Goal: Transaction & Acquisition: Purchase product/service

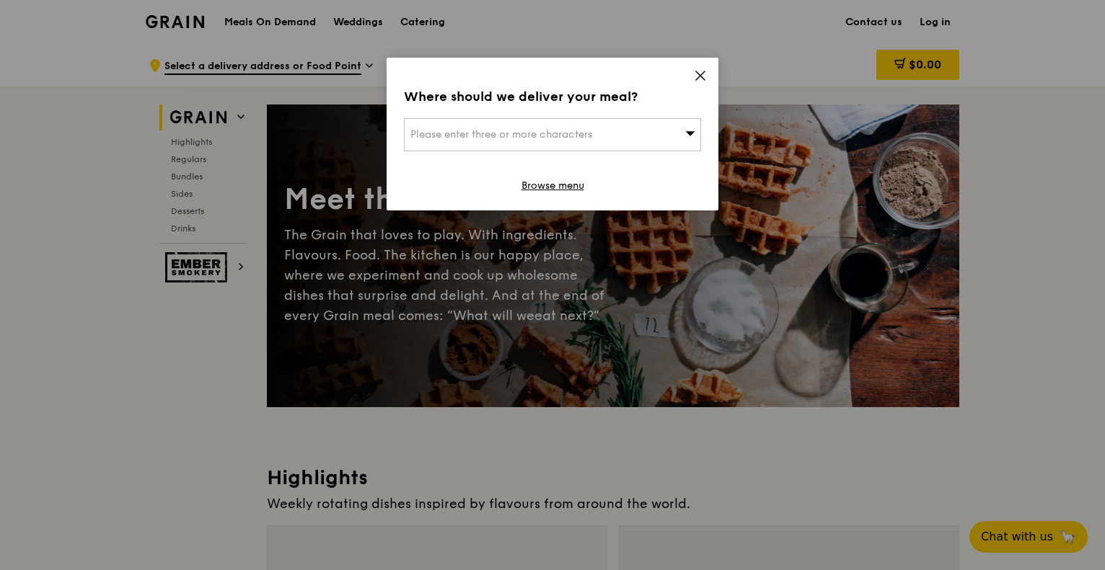
click at [697, 80] on icon at bounding box center [700, 75] width 13 height 13
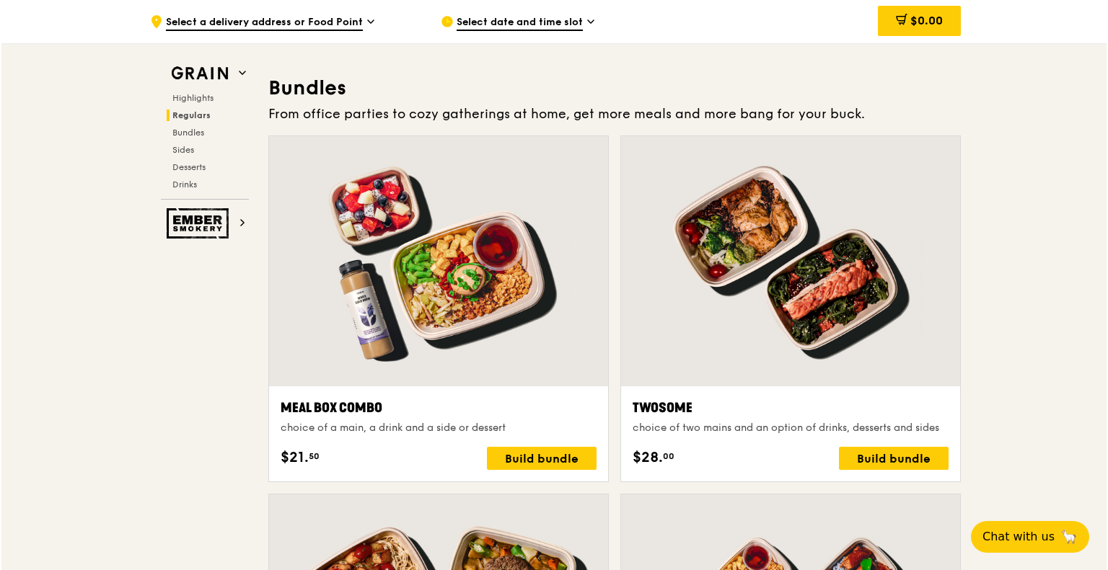
scroll to position [2047, 0]
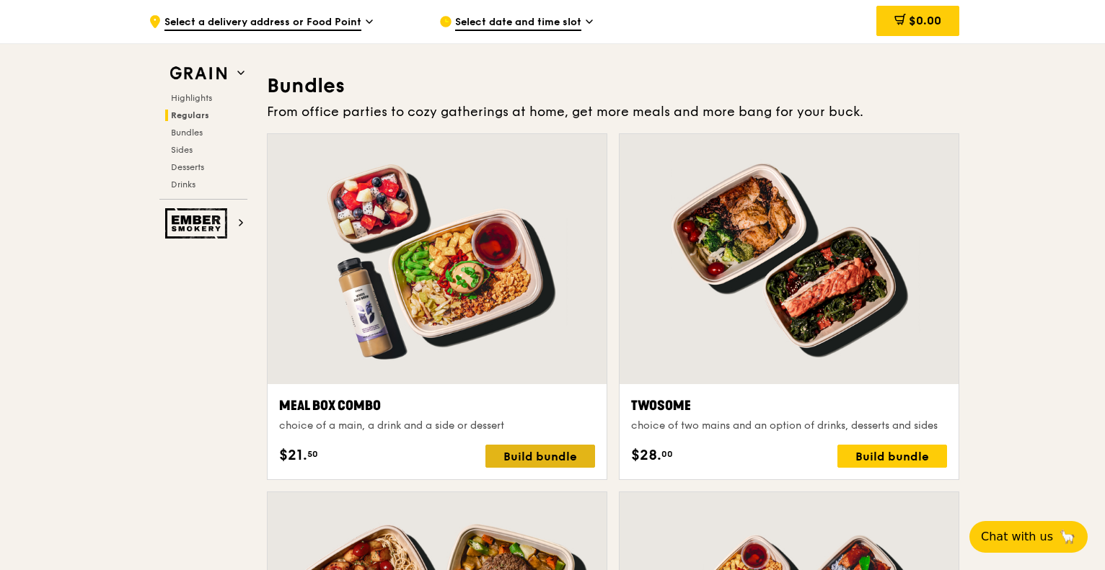
click at [531, 464] on div "Build bundle" at bounding box center [540, 456] width 110 height 23
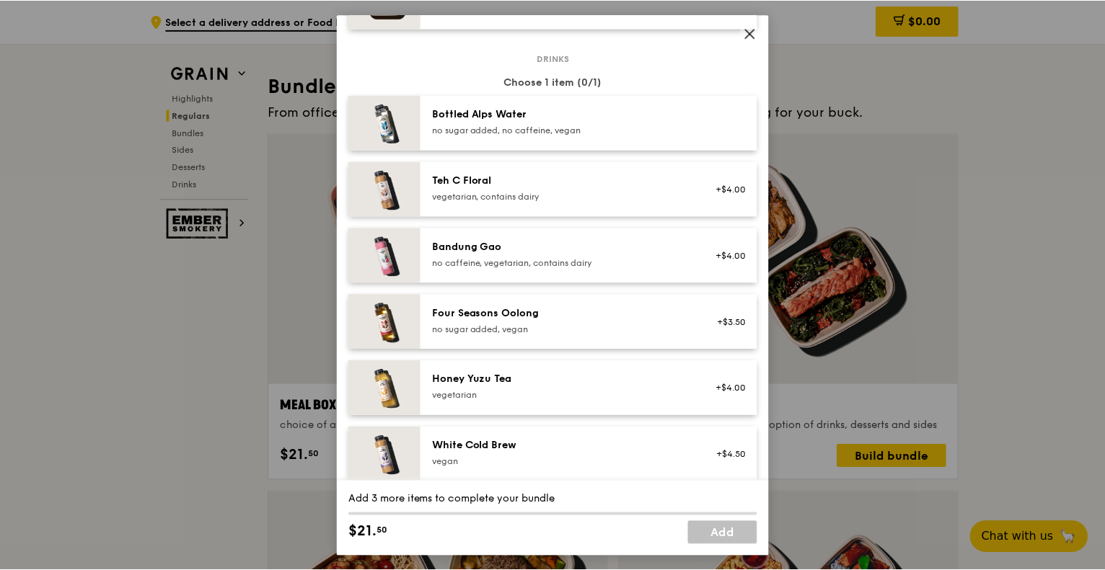
scroll to position [1462, 0]
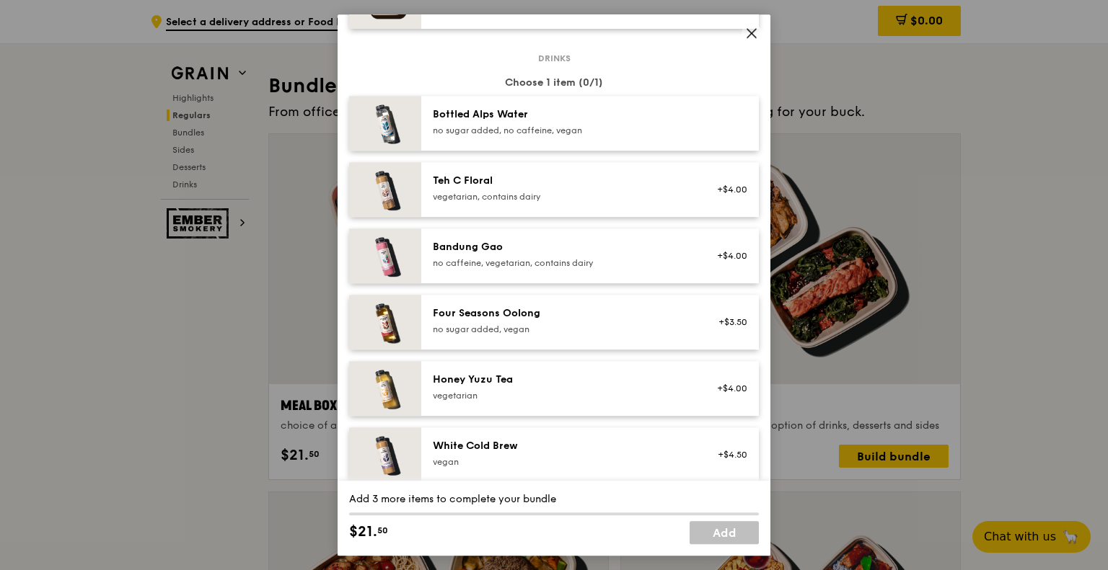
click at [751, 37] on icon at bounding box center [751, 33] width 13 height 13
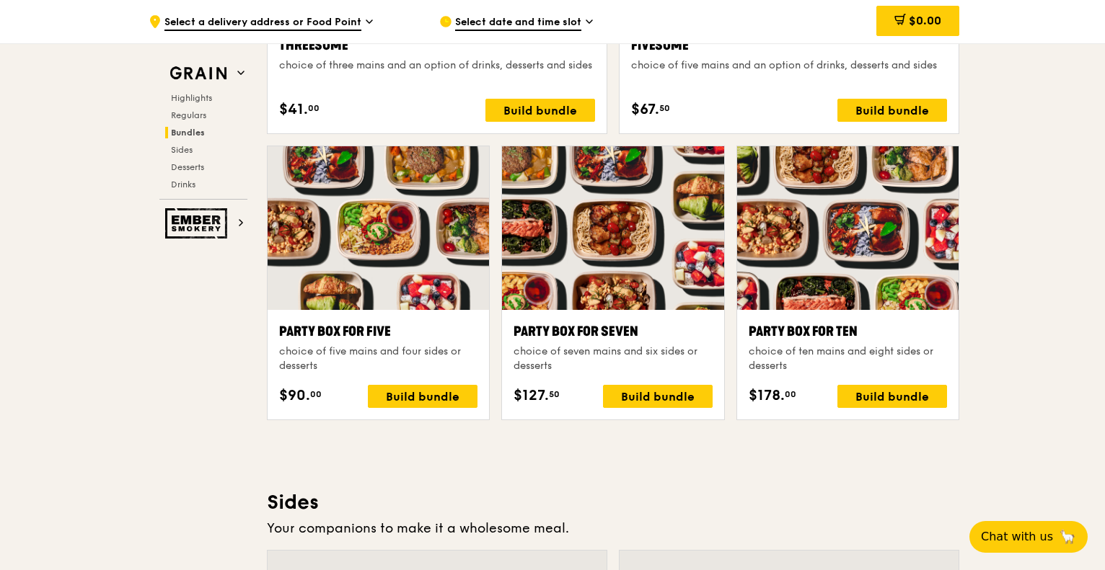
scroll to position [2763, 0]
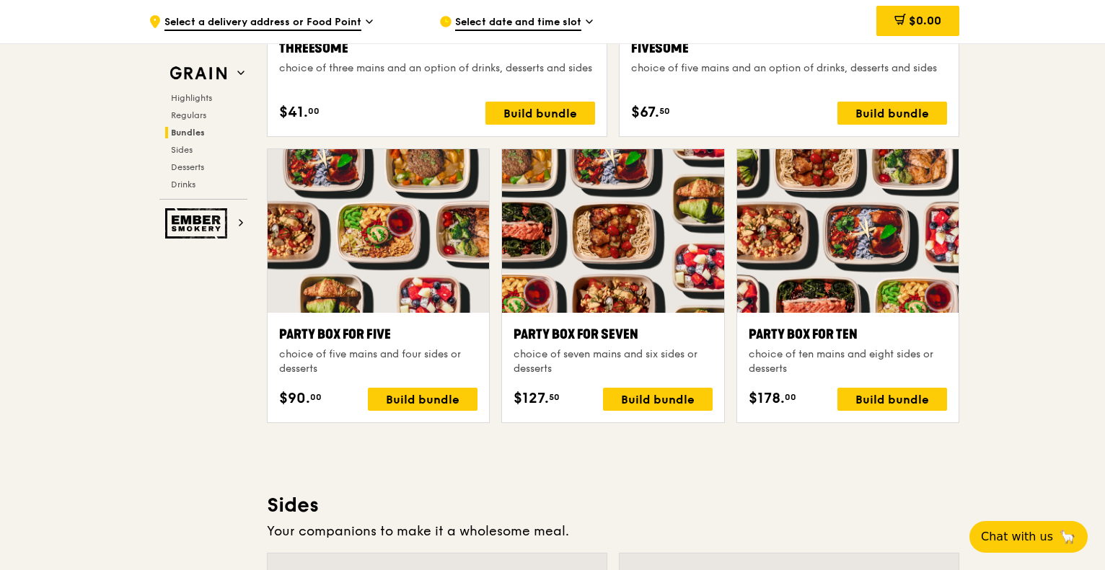
drag, startPoint x: 1067, startPoint y: 373, endPoint x: 1012, endPoint y: 429, distance: 78.5
click at [1012, 429] on div ".cls-1 { fill: none; stroke: #fff; stroke-linecap: round; stroke-linejoin: roun…" at bounding box center [552, 317] width 1105 height 6075
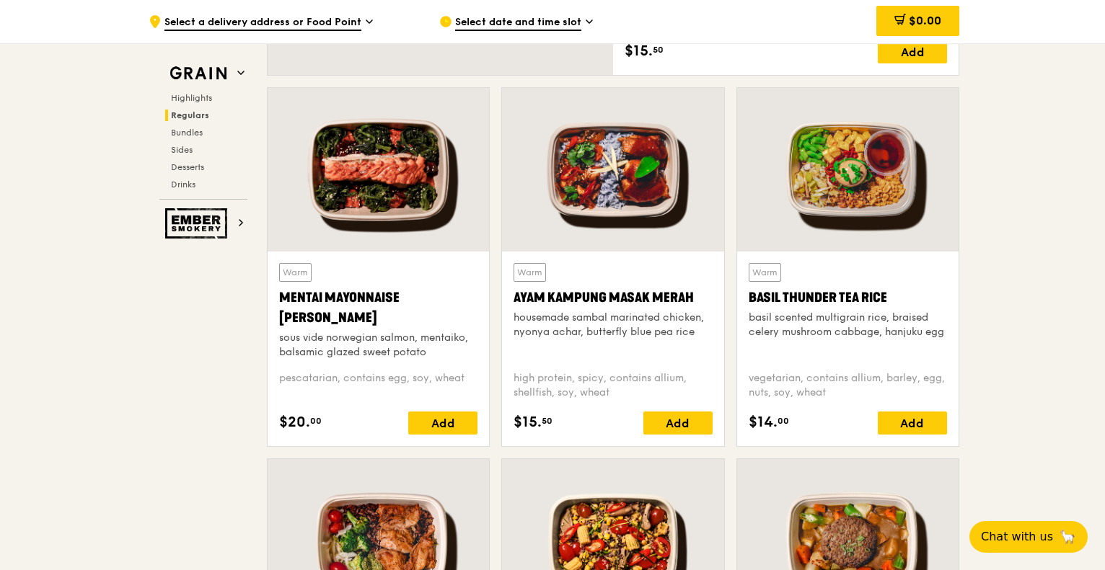
scroll to position [1215, 0]
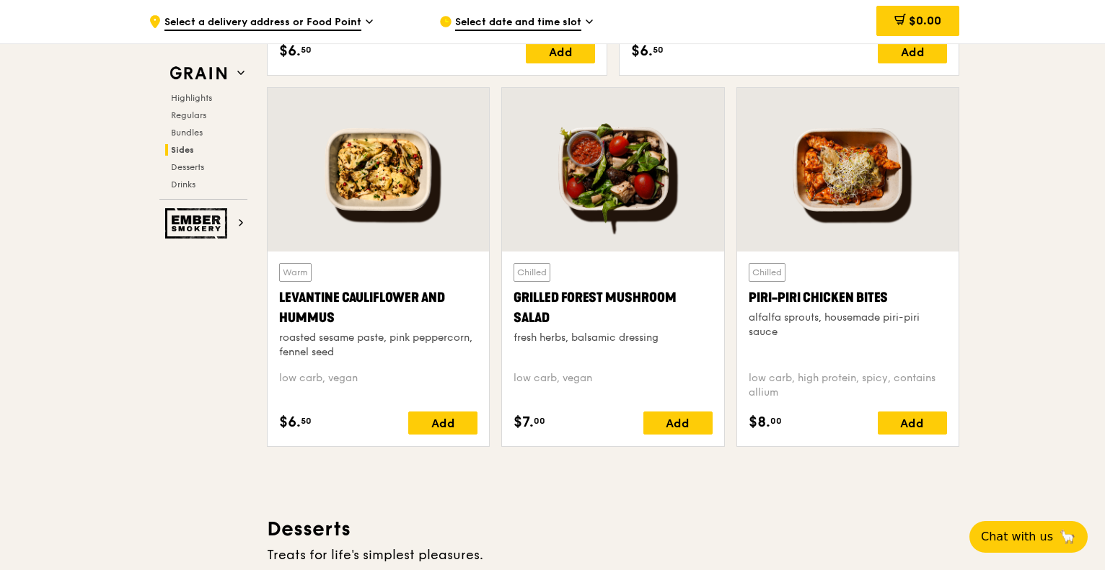
scroll to position [3639, 0]
